Goal: Transaction & Acquisition: Subscribe to service/newsletter

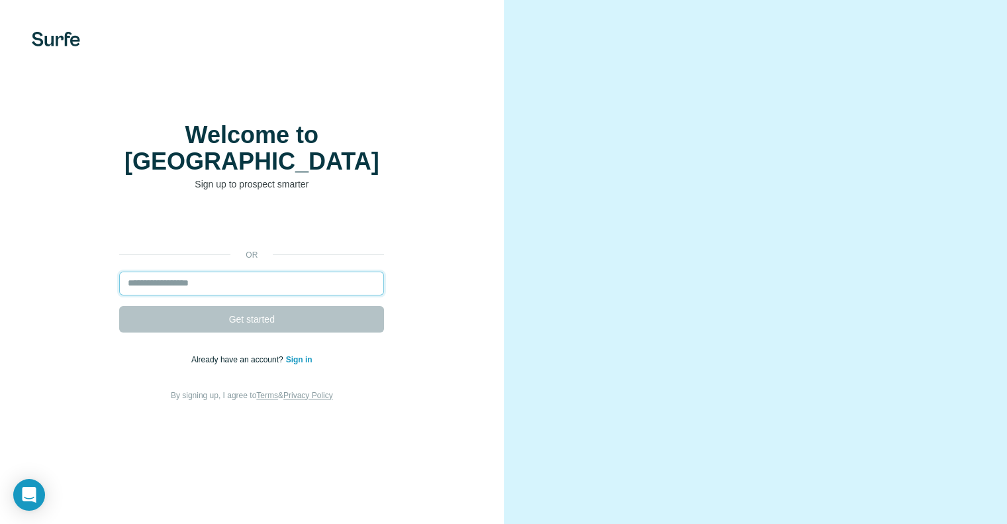
click at [211, 281] on input "email" at bounding box center [251, 284] width 265 height 24
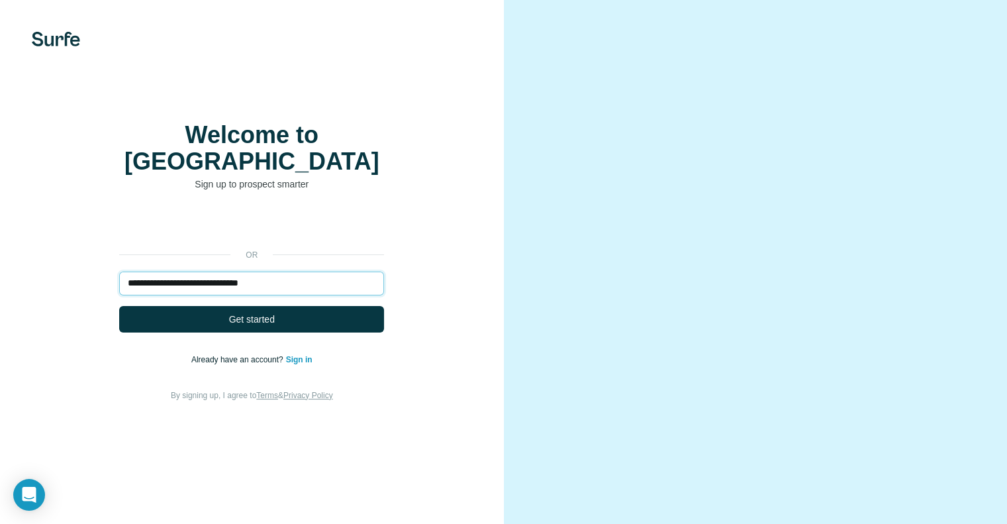
type input "**********"
click at [119, 306] on button "Get started" at bounding box center [251, 319] width 265 height 26
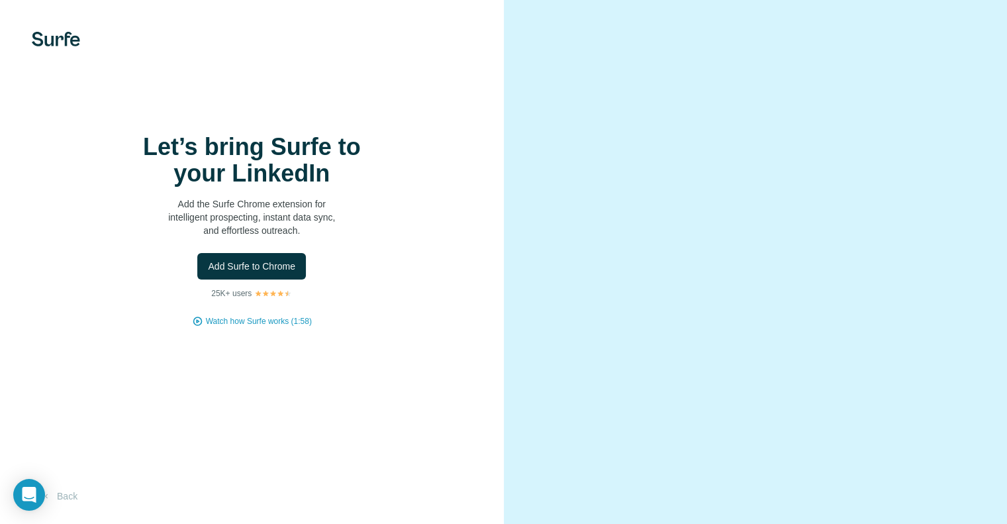
click at [265, 315] on div "Let’s bring Surfe to your LinkedIn Add the Surfe Chrome extension for intellige…" at bounding box center [251, 230] width 451 height 193
click at [236, 273] on span "Add Surfe to Chrome" at bounding box center [251, 266] width 87 height 13
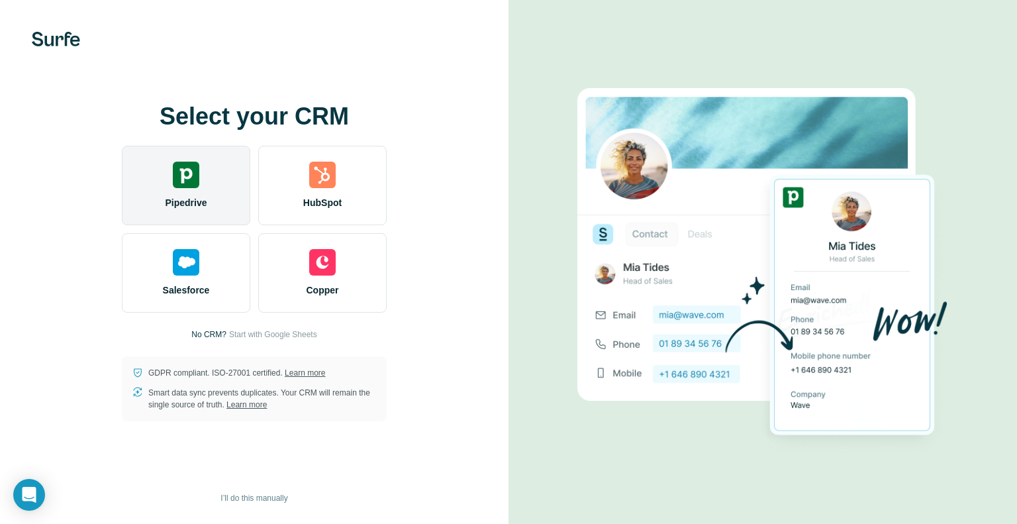
click at [207, 188] on div "Pipedrive" at bounding box center [186, 185] width 128 height 79
